Goal: Task Accomplishment & Management: Complete application form

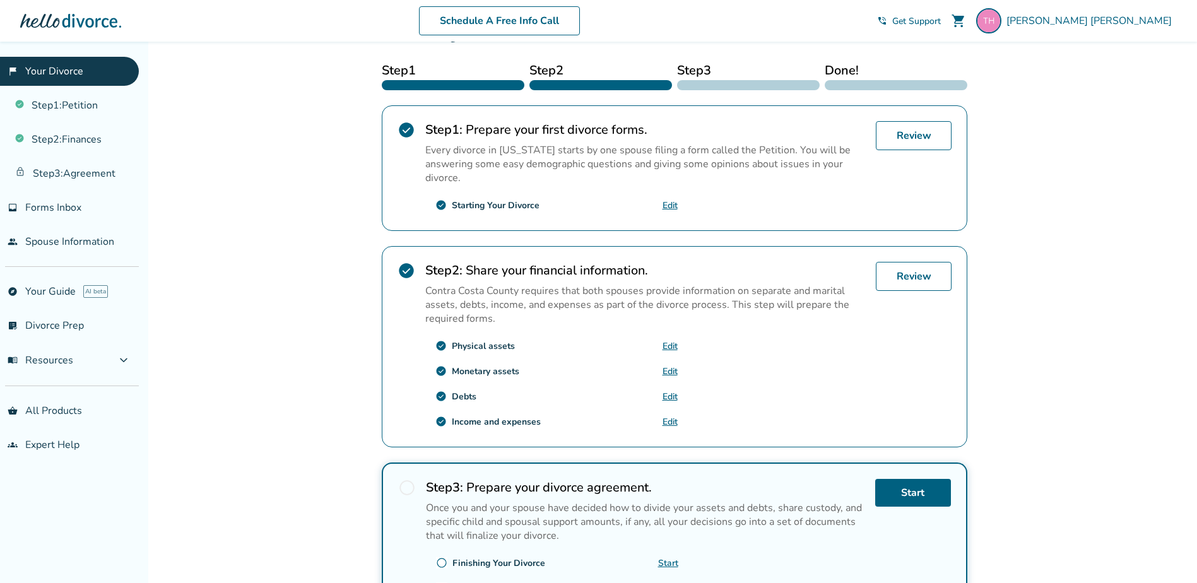
scroll to position [189, 0]
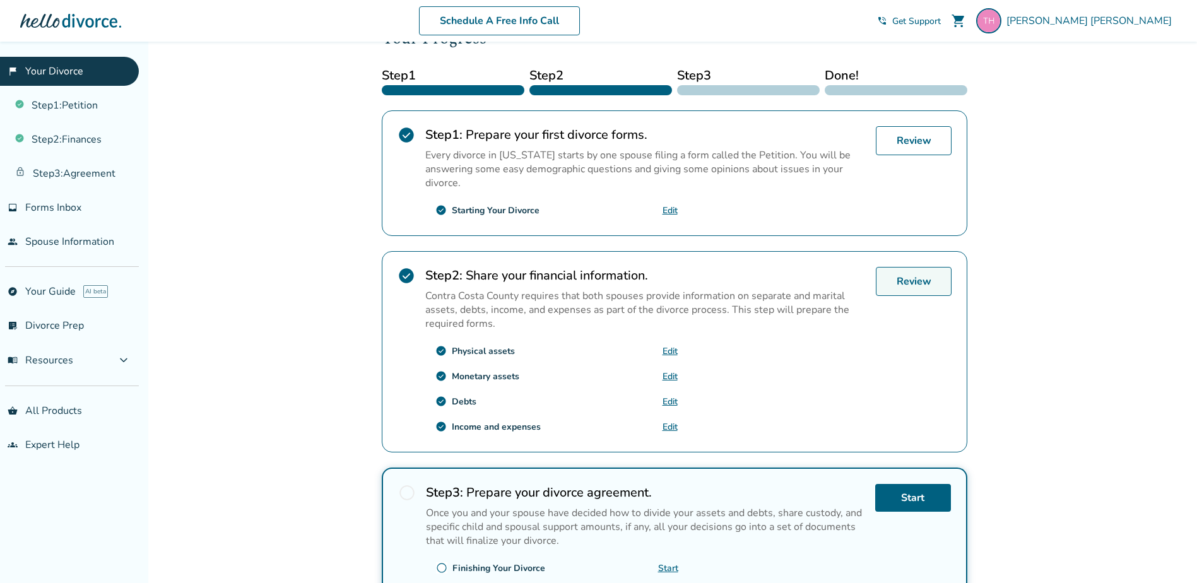
click at [898, 281] on link "Review" at bounding box center [914, 281] width 76 height 29
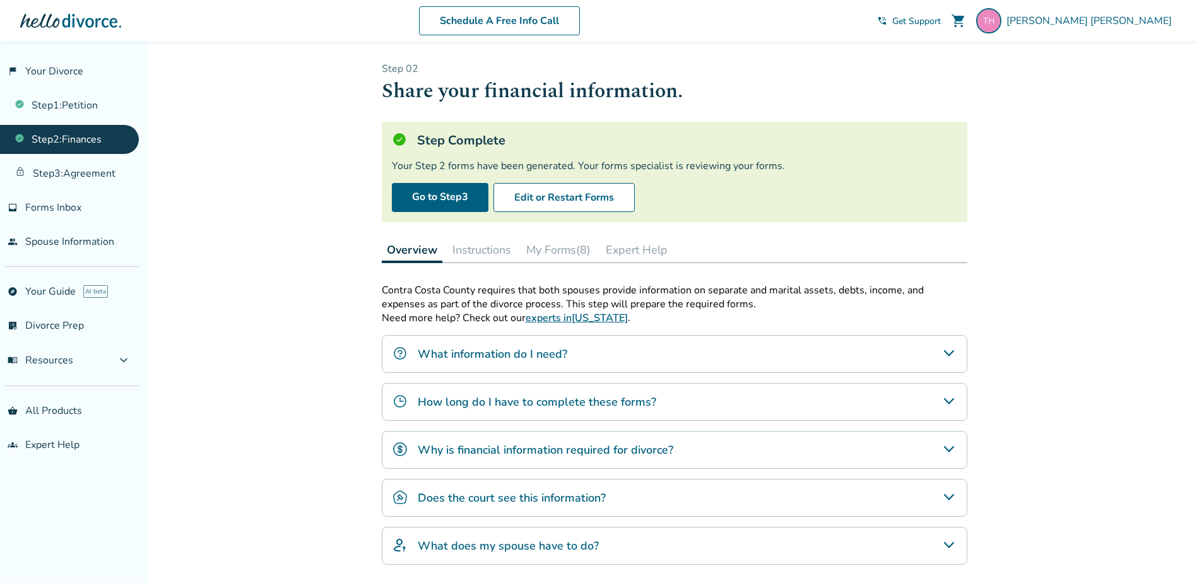
click at [568, 247] on button "My Forms (8)" at bounding box center [558, 249] width 74 height 25
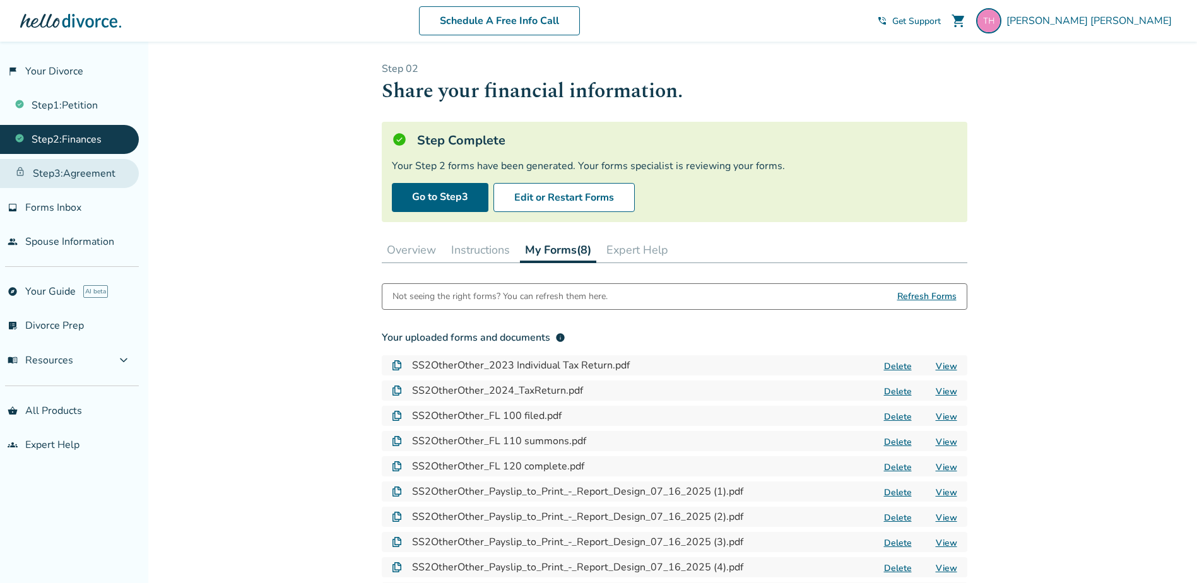
click at [74, 180] on link "Step 3 : Agreement" at bounding box center [69, 173] width 139 height 29
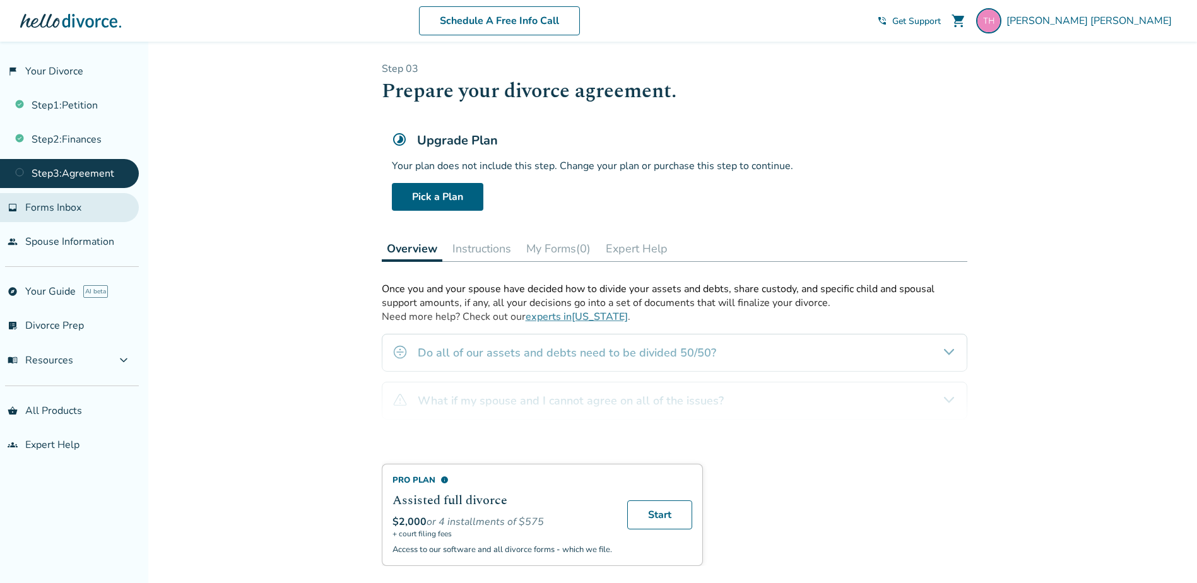
click at [68, 210] on span "Forms Inbox" at bounding box center [53, 208] width 56 height 14
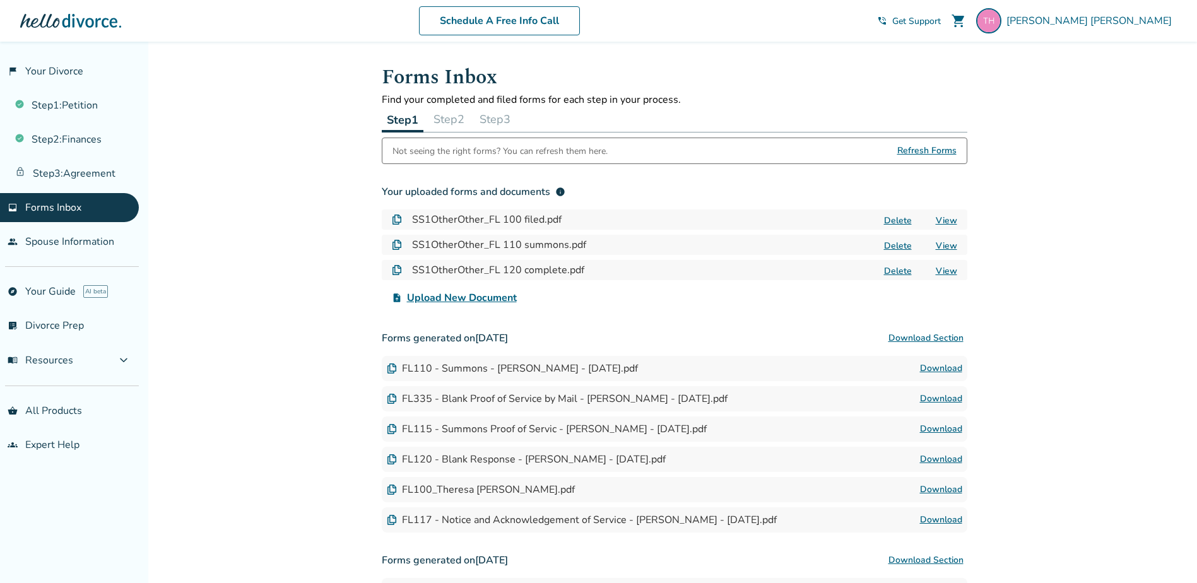
click at [449, 120] on button "Step 2" at bounding box center [448, 119] width 41 height 25
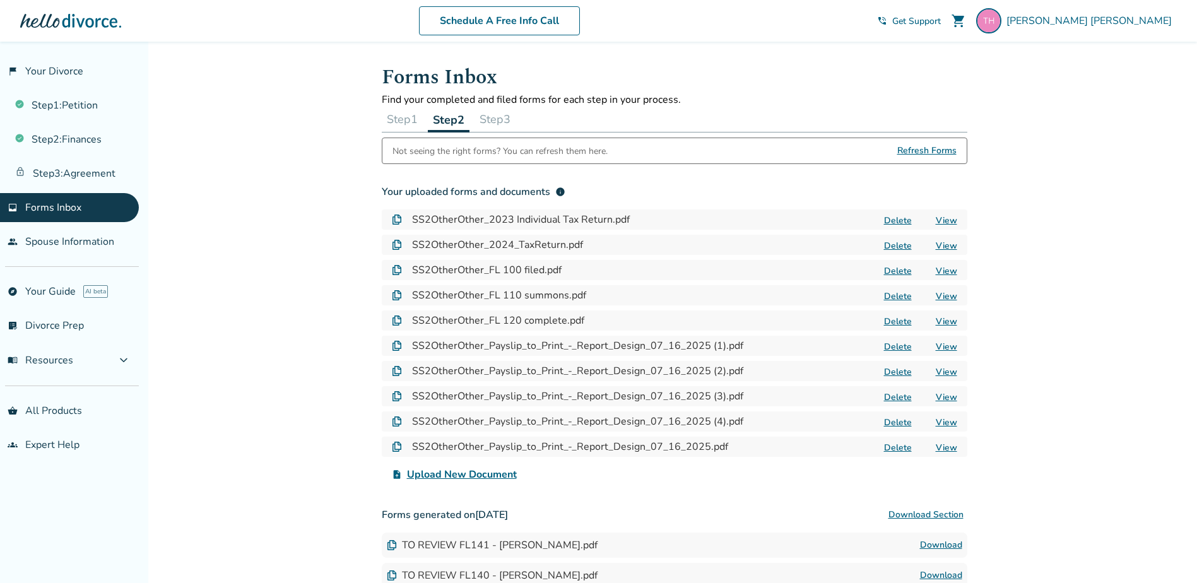
click at [491, 119] on button "Step 3" at bounding box center [494, 119] width 41 height 25
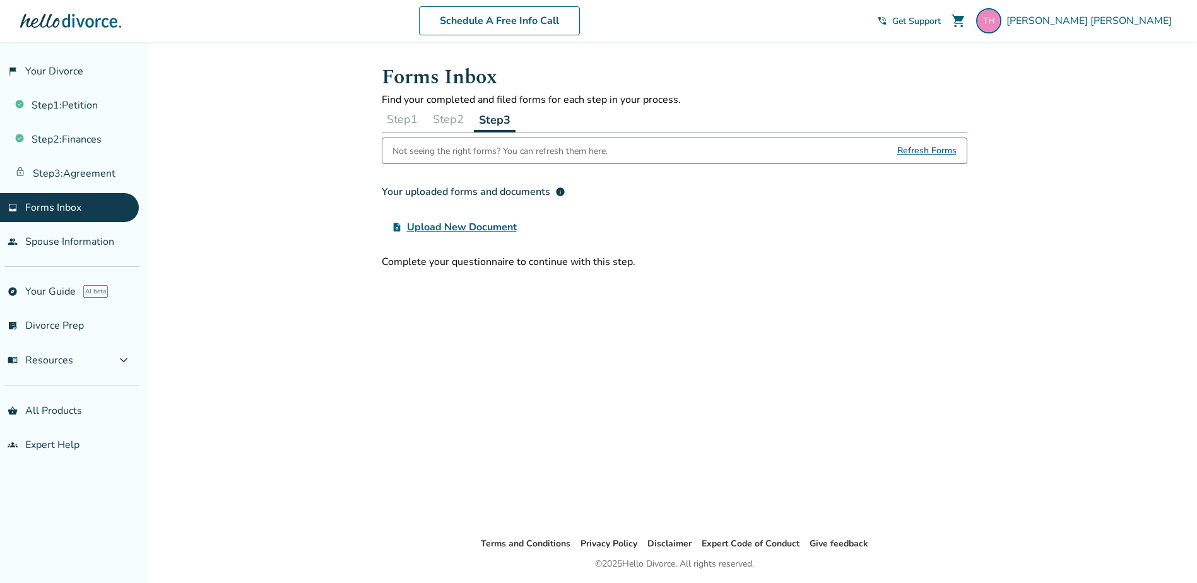
click at [459, 122] on button "Step 2" at bounding box center [448, 119] width 41 height 25
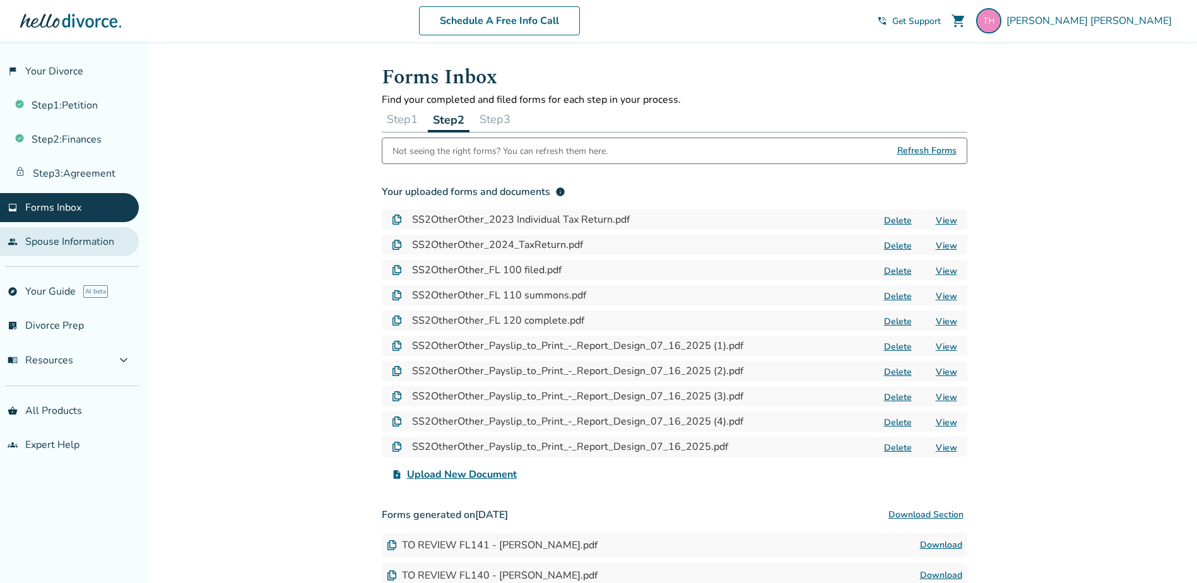
click at [62, 242] on link "people Spouse Information" at bounding box center [69, 241] width 139 height 29
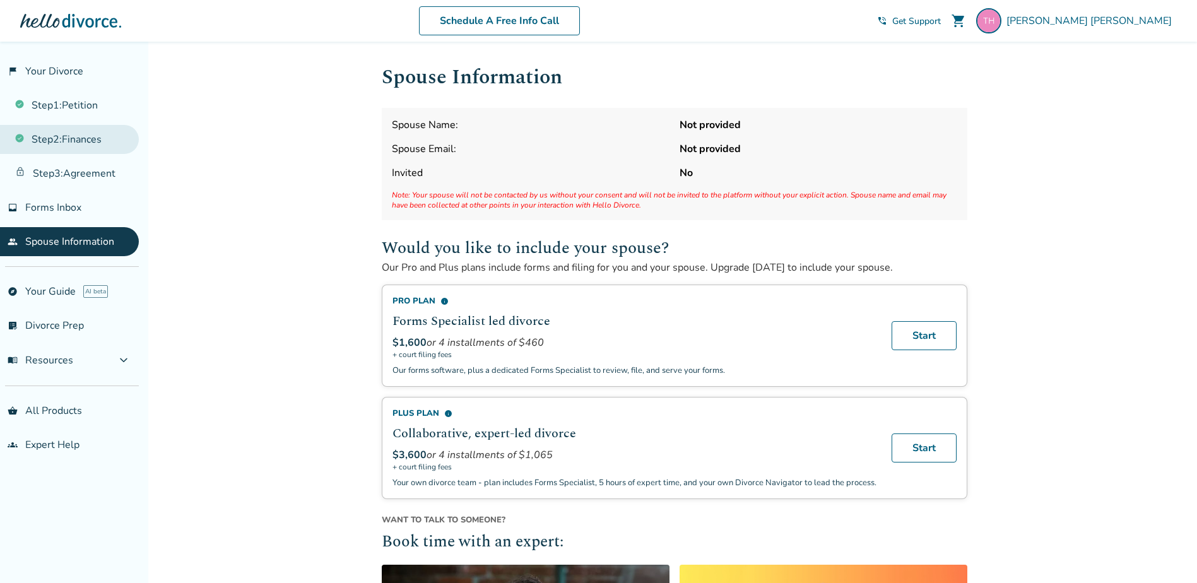
click at [49, 134] on link "Step 2 : Finances" at bounding box center [69, 139] width 139 height 29
